Goal: Subscribe to service/newsletter

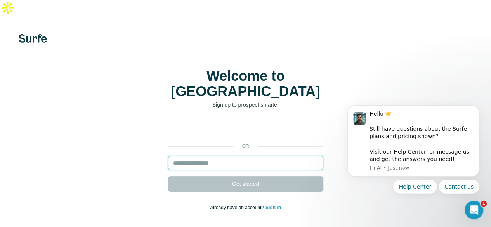
click at [168, 156] on input "email" at bounding box center [245, 163] width 155 height 14
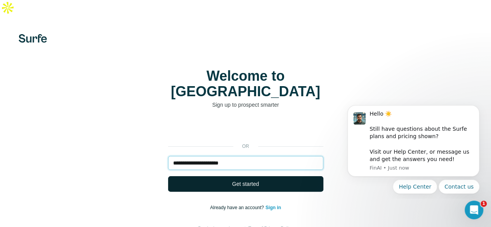
type input "**********"
click at [232, 180] on span "Get started" at bounding box center [245, 184] width 27 height 8
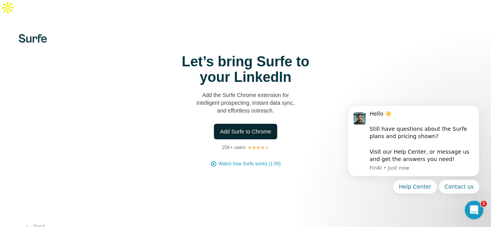
click at [220, 135] on span "Add Surfe to Chrome" at bounding box center [245, 132] width 51 height 8
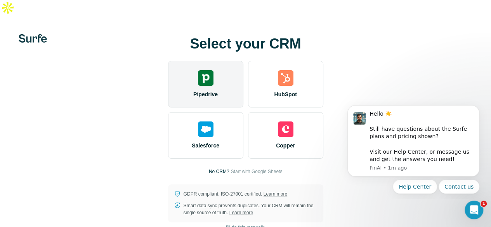
click at [193, 93] on span "Pipedrive" at bounding box center [205, 94] width 24 height 8
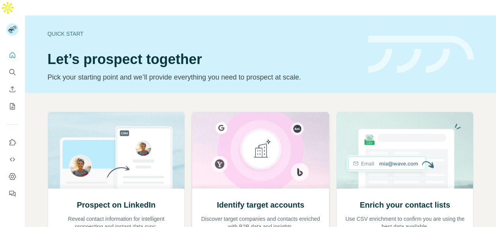
scroll to position [99, 0]
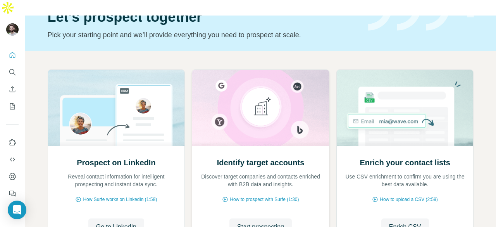
scroll to position [50, 0]
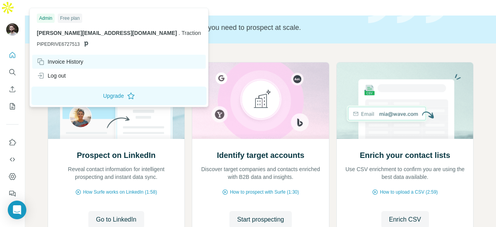
click at [74, 60] on div "Invoice History" at bounding box center [60, 62] width 47 height 8
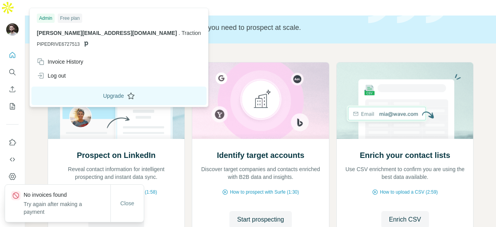
click at [85, 96] on button "Upgrade" at bounding box center [118, 95] width 175 height 19
